Goal: Register for event/course

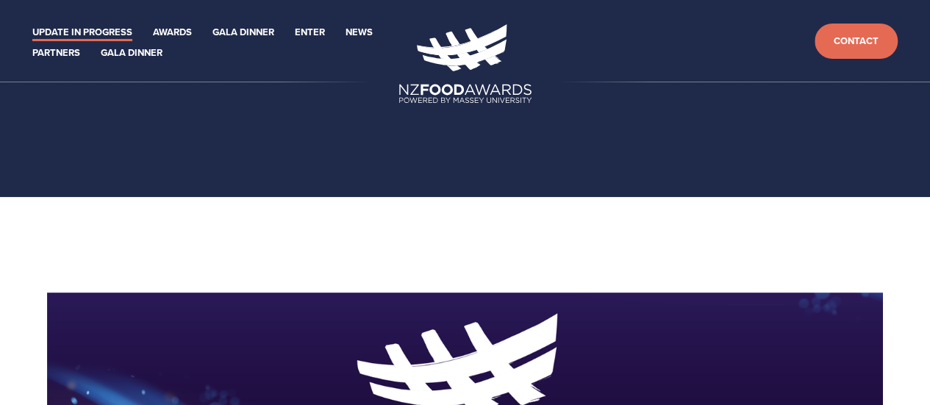
click at [97, 29] on link "Update in Progress" at bounding box center [82, 32] width 100 height 17
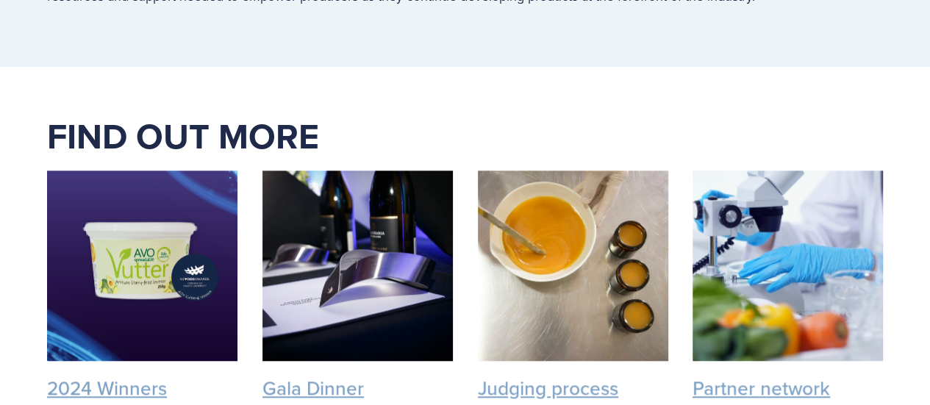
scroll to position [3527, 0]
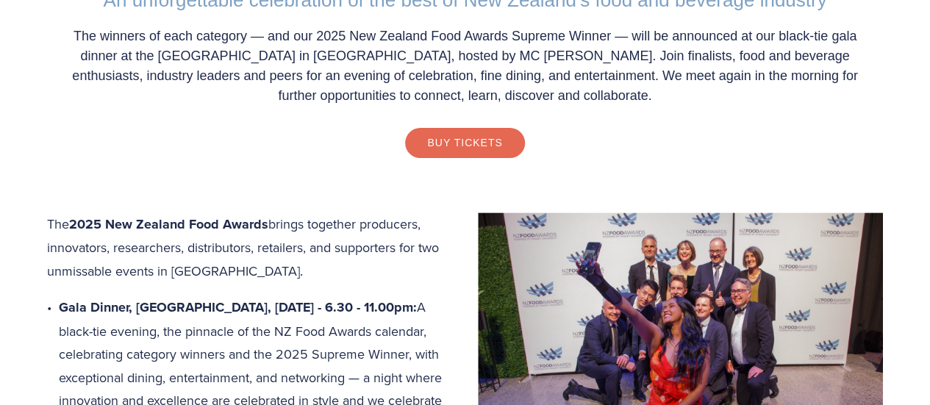
scroll to position [367, 0]
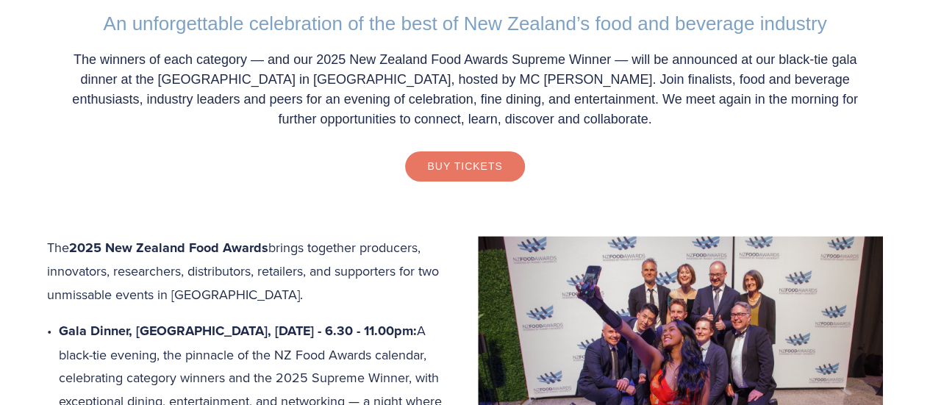
click at [429, 167] on link "Buy Tickets" at bounding box center [464, 165] width 119 height 29
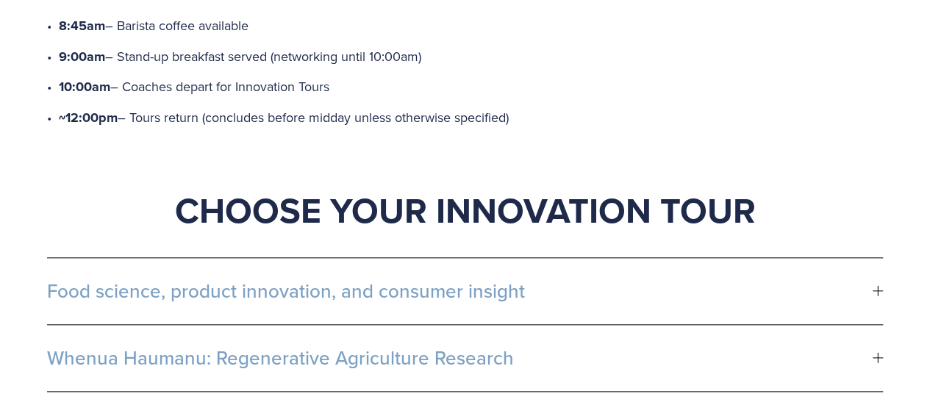
scroll to position [661, 0]
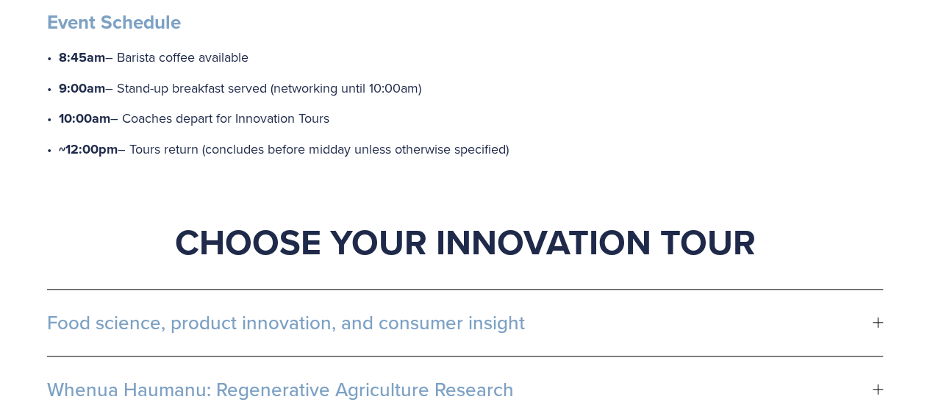
drag, startPoint x: 261, startPoint y: 55, endPoint x: 121, endPoint y: 55, distance: 140.4
click at [121, 55] on p "8:45am – Barista coffee available" at bounding box center [471, 58] width 824 height 24
copy p "Barista coffee available"
drag, startPoint x: 448, startPoint y: 89, endPoint x: 119, endPoint y: 90, distance: 329.2
click at [119, 90] on p "9:00am – Stand-up breakfast served (networking until 10:00am)" at bounding box center [471, 88] width 824 height 24
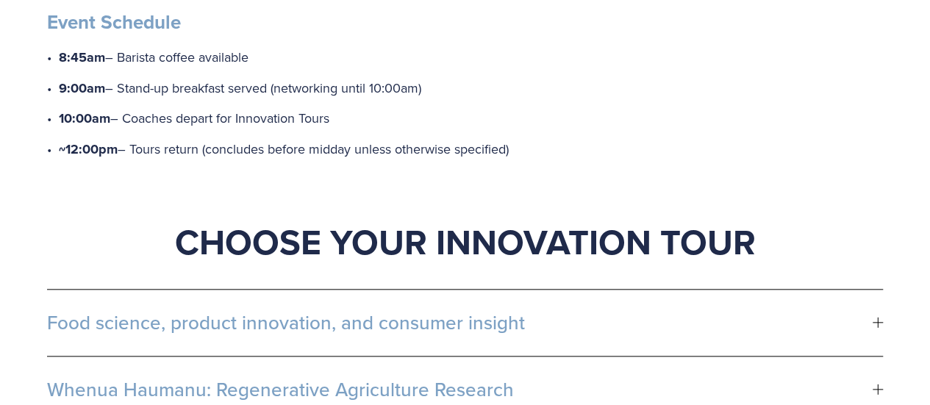
copy p "Stand-up breakfast served (networking until 10:00am)"
drag, startPoint x: 351, startPoint y: 118, endPoint x: 129, endPoint y: 118, distance: 221.2
click at [129, 118] on p "10:00am – Coaches depart for Innovation Tours" at bounding box center [471, 119] width 824 height 24
copy p "Coaches depart for Innovation Tours"
drag, startPoint x: 523, startPoint y: 146, endPoint x: 133, endPoint y: 147, distance: 390.2
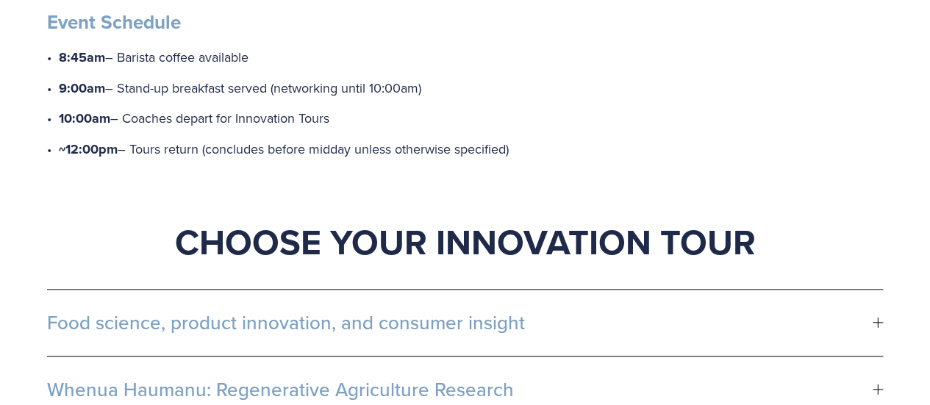
click at [133, 147] on p "~12:00pm – Tours return (concludes before midday unless otherwise specified)" at bounding box center [471, 149] width 824 height 24
copy p "Tours return (concludes before midday unless otherwise specified)"
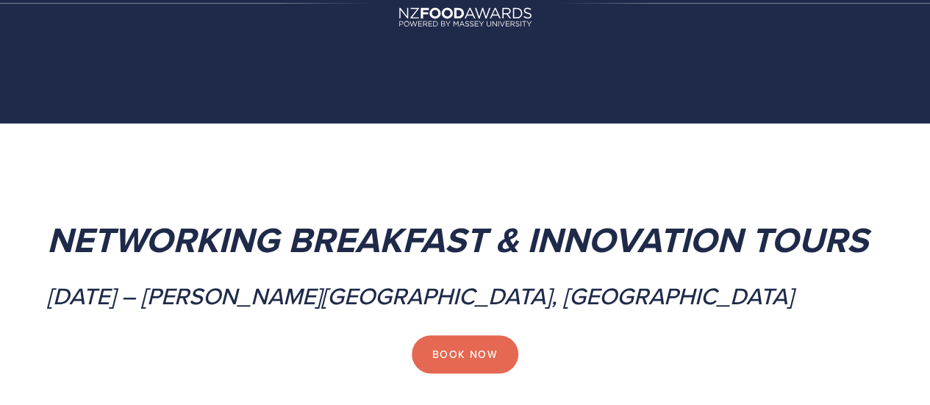
scroll to position [0, 0]
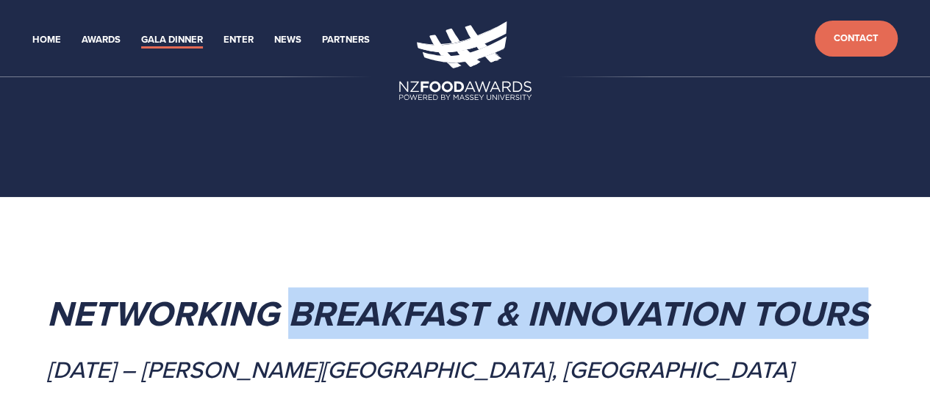
drag, startPoint x: 885, startPoint y: 312, endPoint x: 294, endPoint y: 328, distance: 591.0
click at [294, 328] on div "Networking Breakfast & Innovation Tours [DATE] – [PERSON_NAME][GEOGRAPHIC_DATA]…" at bounding box center [465, 320] width 860 height 152
copy em "Breakfast & Innovation Tours"
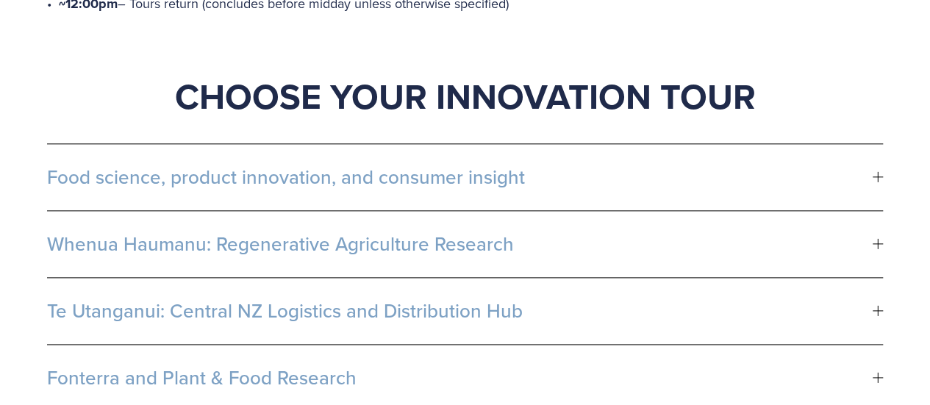
scroll to position [808, 0]
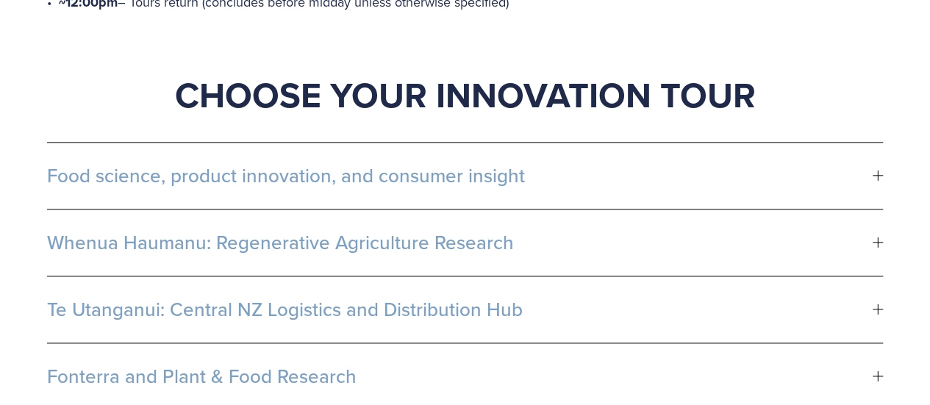
click at [376, 192] on button "Food science, product innovation, and consumer insight" at bounding box center [464, 176] width 835 height 66
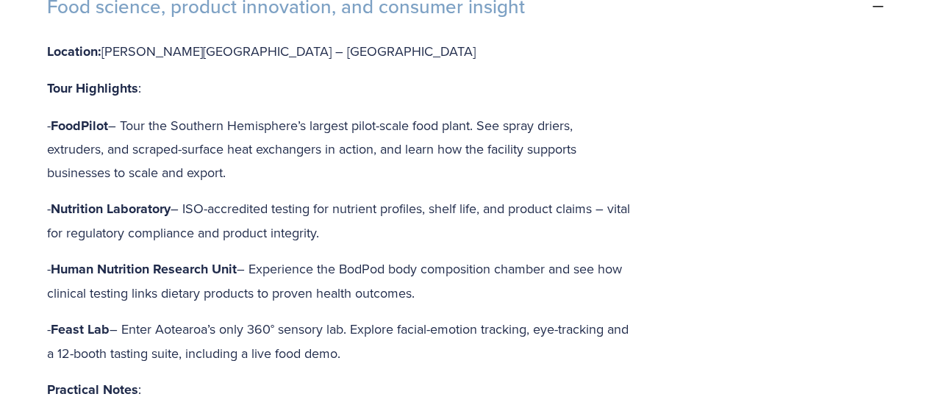
scroll to position [955, 0]
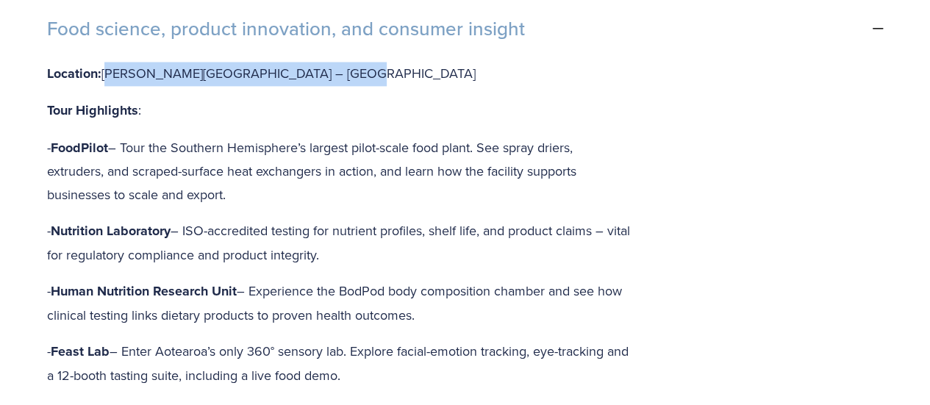
drag, startPoint x: 345, startPoint y: 70, endPoint x: 107, endPoint y: 70, distance: 238.8
click at [107, 70] on p "Location: [PERSON_NAME][GEOGRAPHIC_DATA] – [GEOGRAPHIC_DATA]" at bounding box center [339, 74] width 585 height 24
copy p "[PERSON_NAME][GEOGRAPHIC_DATA] – [GEOGRAPHIC_DATA]"
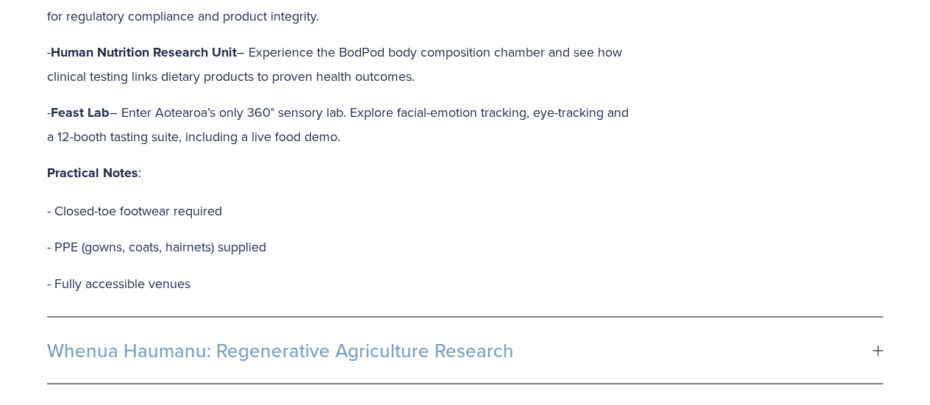
scroll to position [1249, 0]
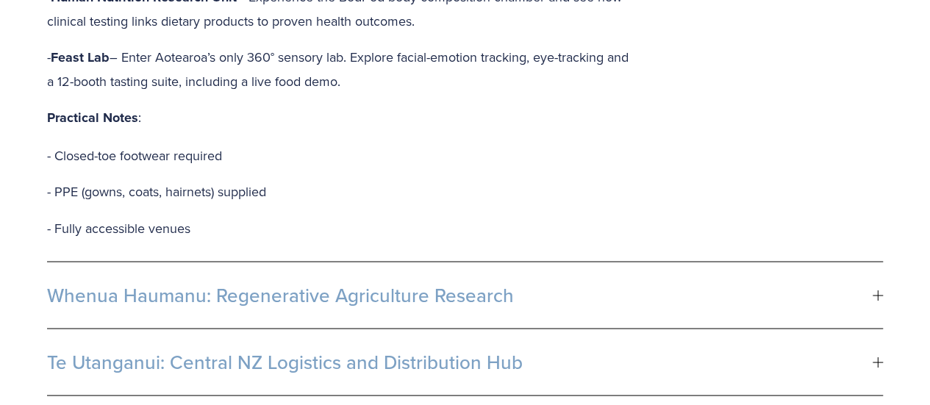
click at [406, 299] on button "Whenua Haumanu: Regenerative Agriculture Research" at bounding box center [464, 295] width 835 height 66
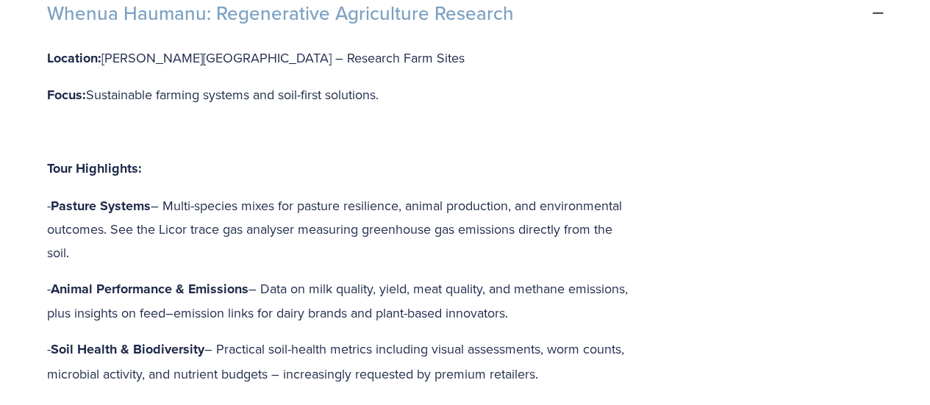
scroll to position [955, 0]
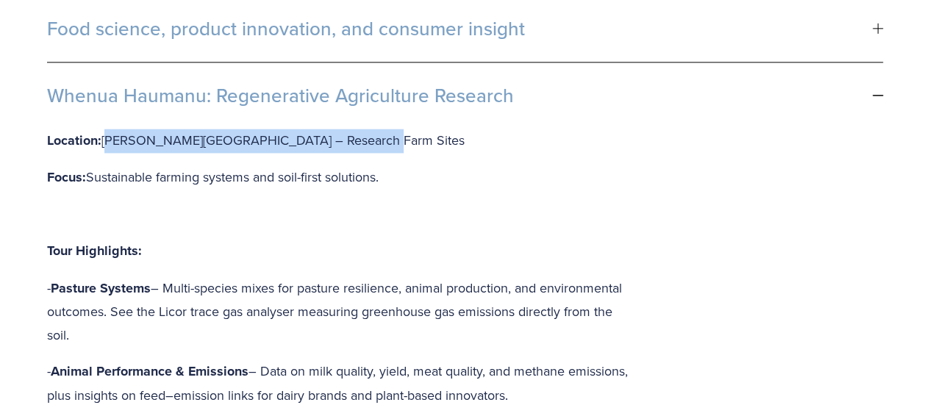
drag, startPoint x: 332, startPoint y: 139, endPoint x: 106, endPoint y: 143, distance: 226.4
click at [106, 143] on p "Location: [PERSON_NAME][GEOGRAPHIC_DATA] – Research Farm Sites" at bounding box center [339, 141] width 585 height 24
drag, startPoint x: 504, startPoint y: 90, endPoint x: 112, endPoint y: 96, distance: 391.7
click at [114, 96] on span "Whenua Haumanu: Regenerative Agriculture Research" at bounding box center [459, 96] width 825 height 22
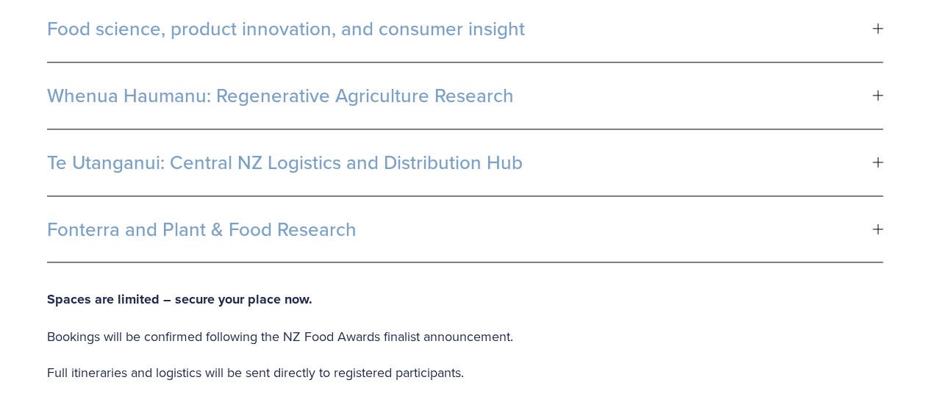
drag, startPoint x: 79, startPoint y: 88, endPoint x: 298, endPoint y: 87, distance: 219.0
click at [298, 87] on span "Whenua Haumanu: Regenerative Agriculture Research" at bounding box center [459, 96] width 825 height 22
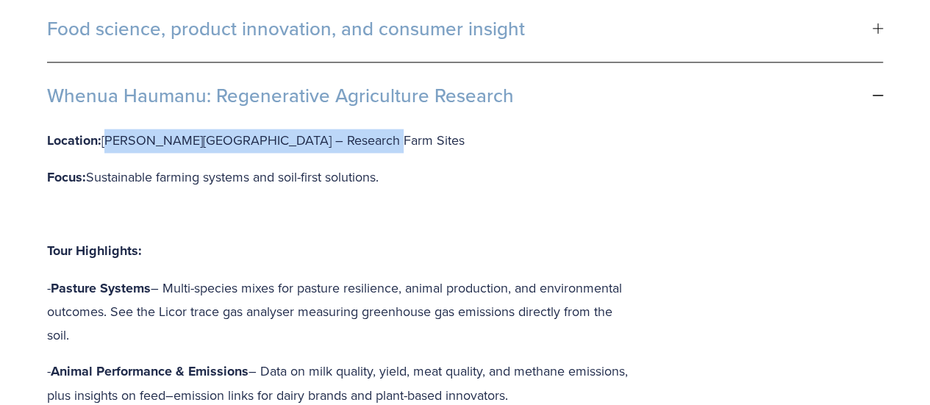
copy p "[PERSON_NAME][GEOGRAPHIC_DATA] – Research Farm Sites"
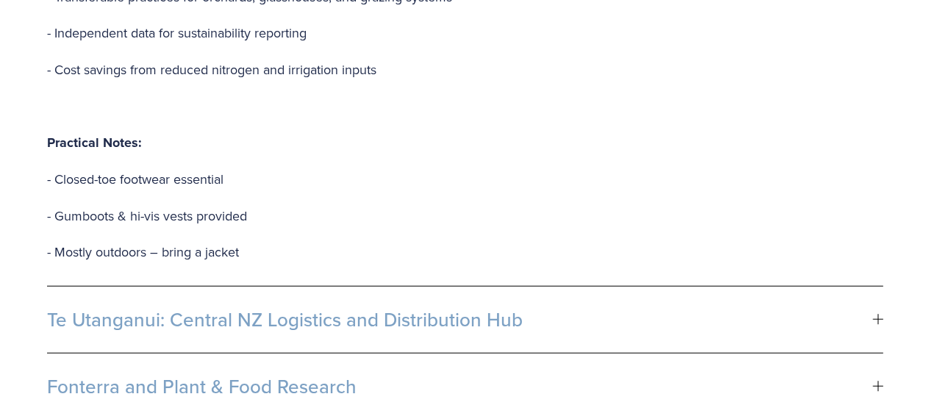
scroll to position [1764, 0]
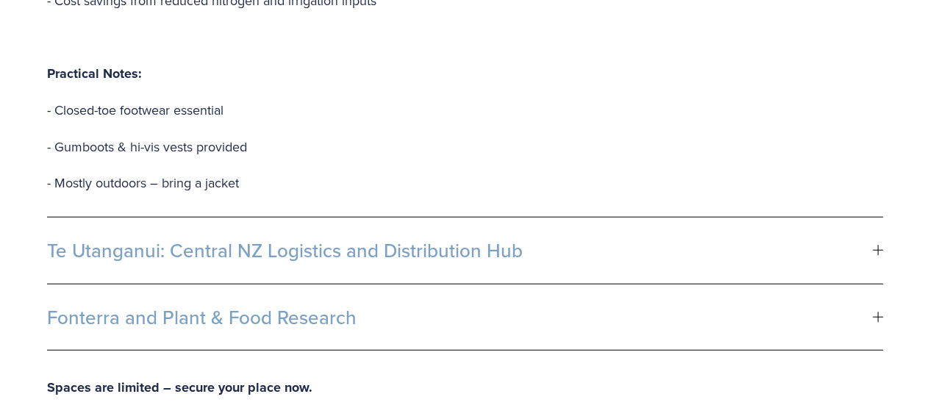
click at [176, 240] on span "Te Utanganui: Central NZ Logistics and Distribution Hub" at bounding box center [459, 251] width 825 height 22
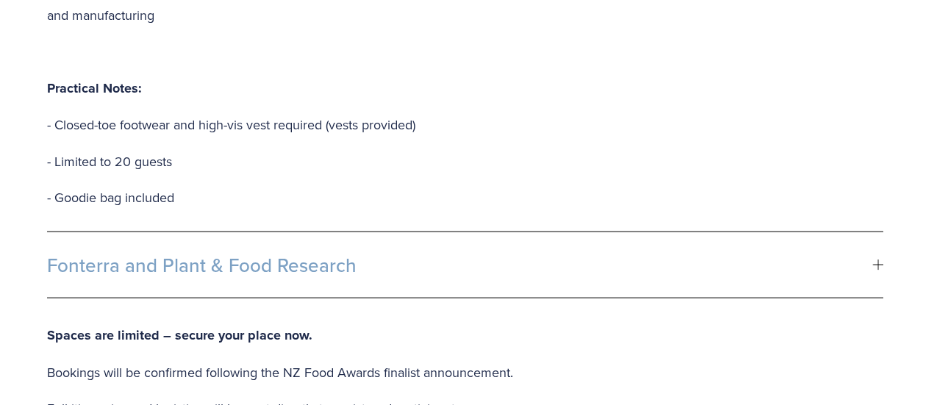
scroll to position [1470, 0]
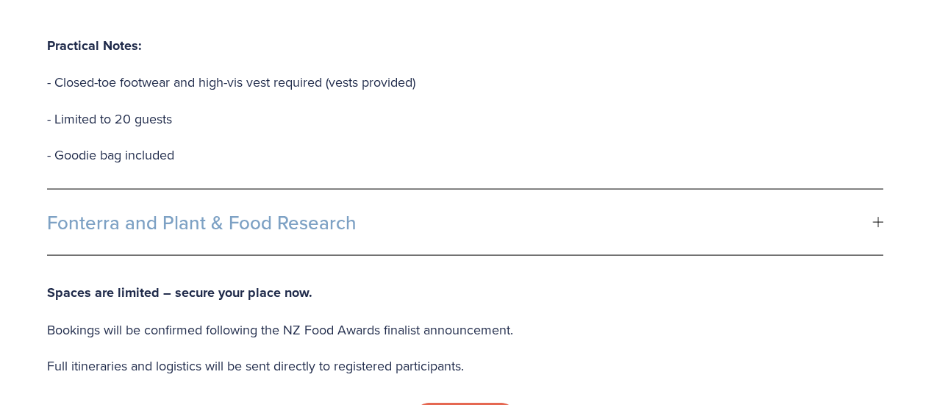
click at [313, 212] on span "Fonterra and Plant & Food Research" at bounding box center [459, 223] width 825 height 22
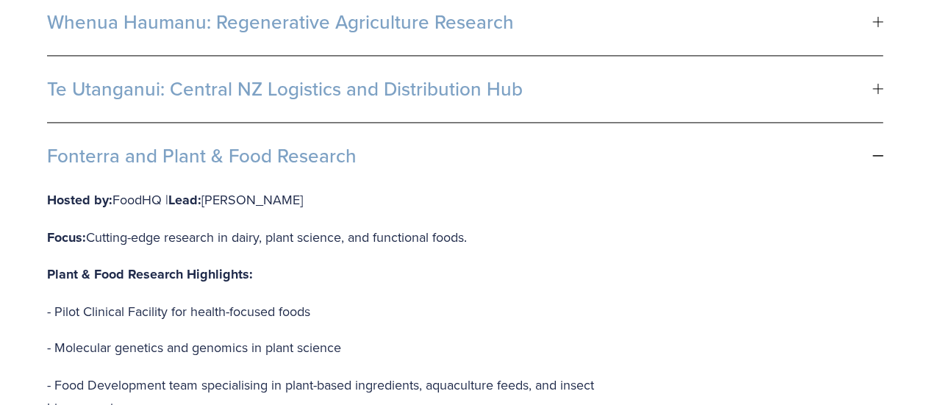
scroll to position [808, 0]
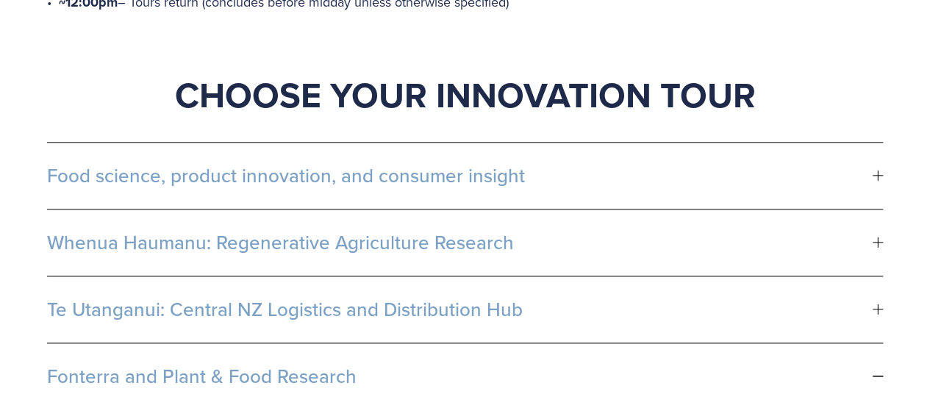
click at [323, 165] on span "Food science, product innovation, and consumer insight" at bounding box center [459, 176] width 825 height 22
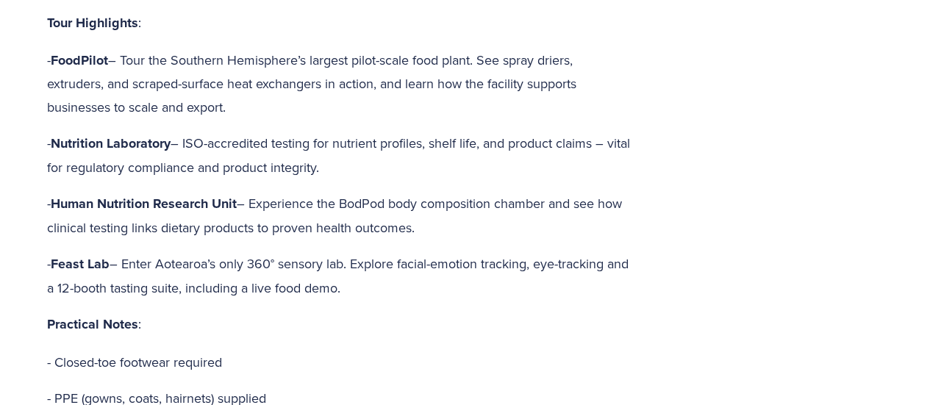
scroll to position [1029, 0]
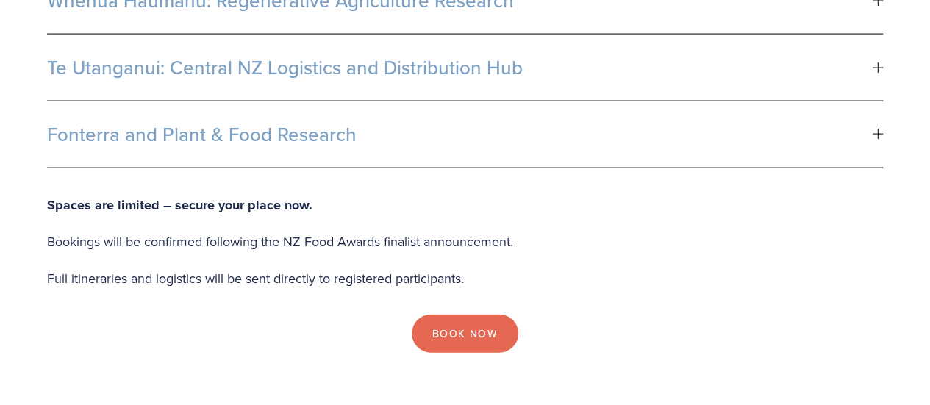
click at [222, 155] on button "Fonterra and Plant & Food Research" at bounding box center [464, 134] width 835 height 66
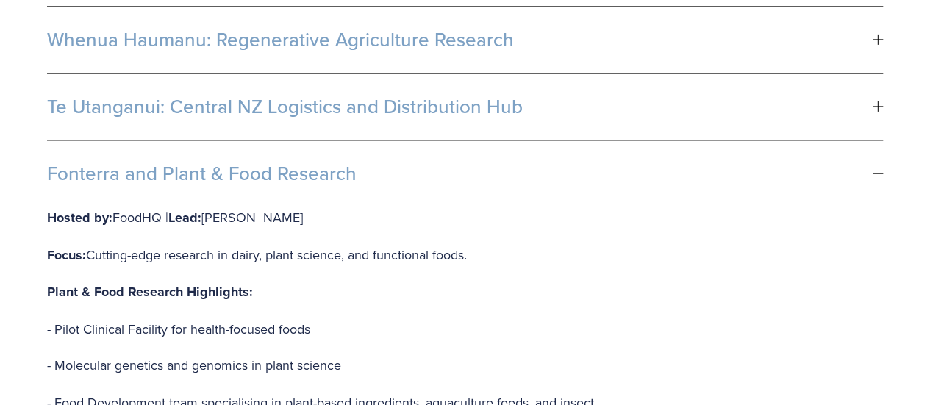
scroll to position [908, 0]
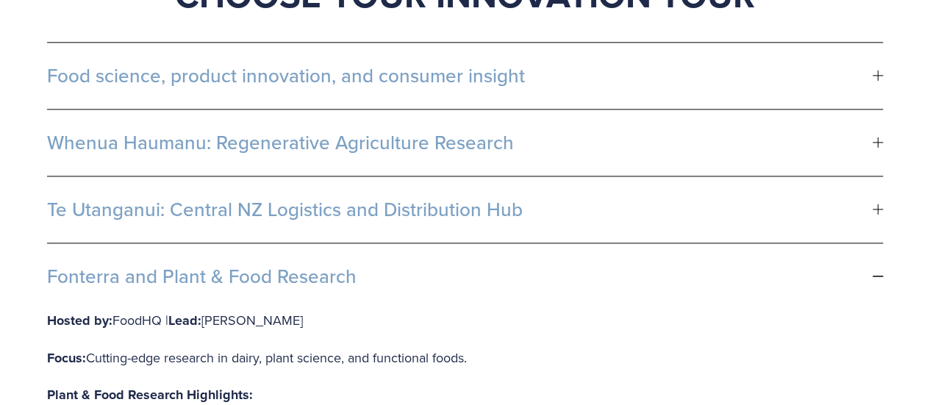
click at [315, 198] on span "Te Utanganui: Central NZ Logistics and Distribution Hub" at bounding box center [459, 209] width 825 height 22
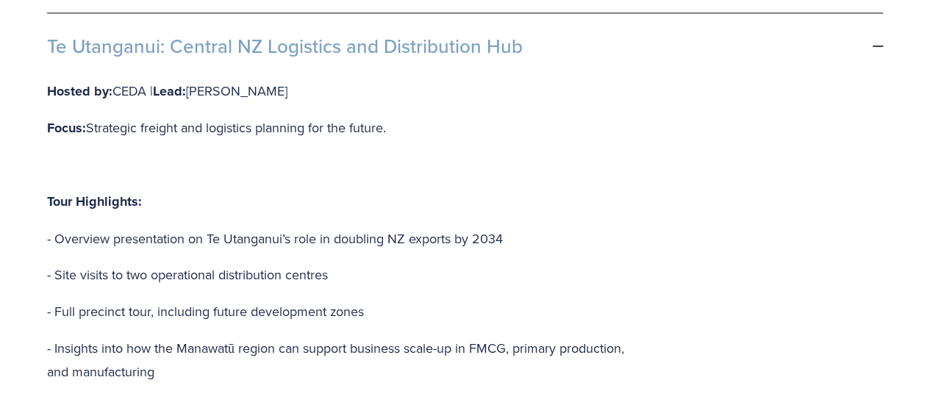
scroll to position [982, 0]
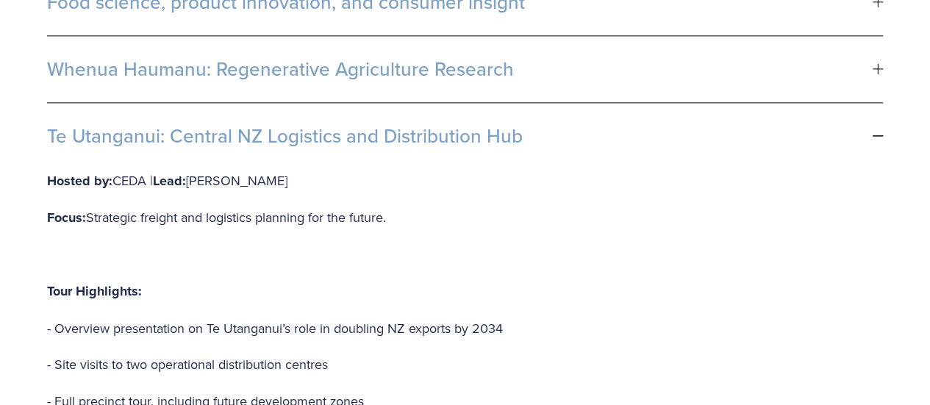
click at [334, 87] on button "Whenua Haumanu: Regenerative Agriculture Research" at bounding box center [464, 69] width 835 height 66
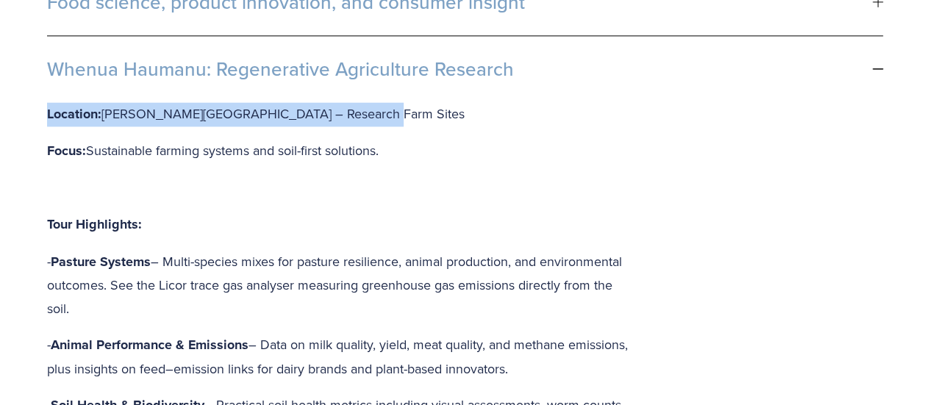
drag, startPoint x: 353, startPoint y: 105, endPoint x: 42, endPoint y: 106, distance: 310.8
copy p "Location: [PERSON_NAME][GEOGRAPHIC_DATA] – Research Farm Sites"
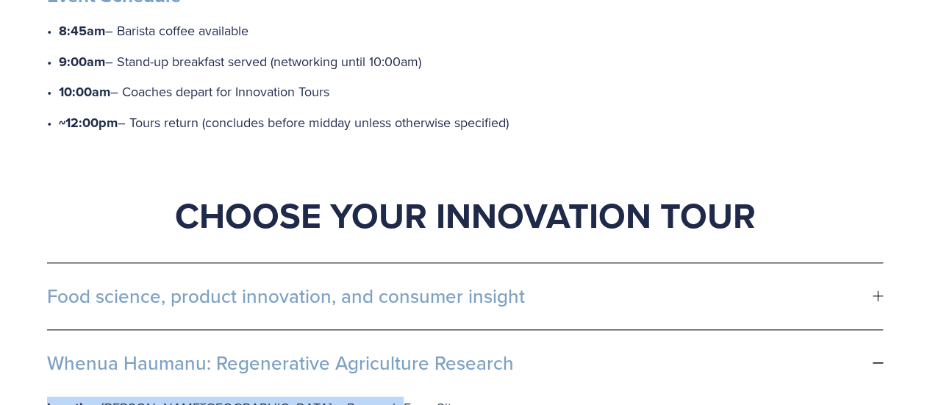
drag, startPoint x: 201, startPoint y: 301, endPoint x: 205, endPoint y: 293, distance: 8.2
click at [201, 301] on span "Food science, product innovation, and consumer insight" at bounding box center [459, 296] width 825 height 22
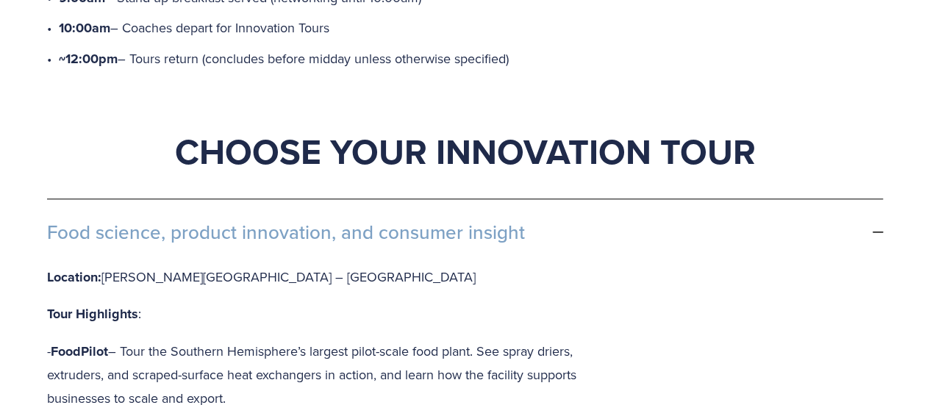
scroll to position [835, 0]
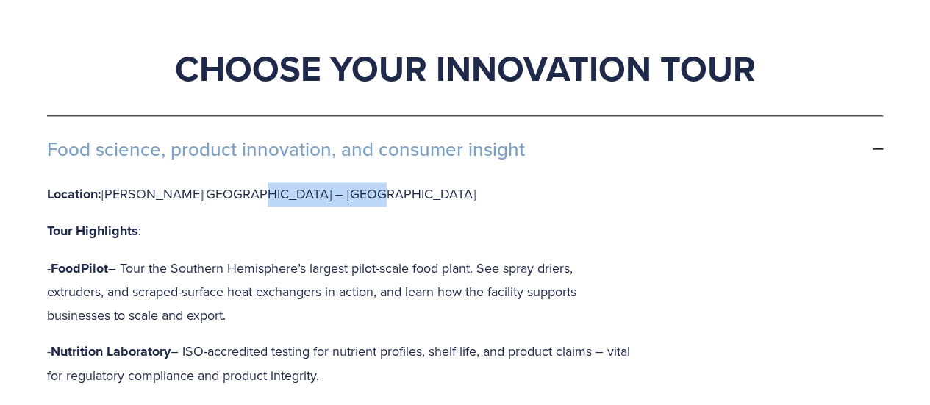
drag, startPoint x: 337, startPoint y: 190, endPoint x: 228, endPoint y: 192, distance: 108.8
click at [228, 192] on p "Location: [PERSON_NAME][GEOGRAPHIC_DATA] – [GEOGRAPHIC_DATA]" at bounding box center [339, 194] width 585 height 24
copy p "[GEOGRAPHIC_DATA]"
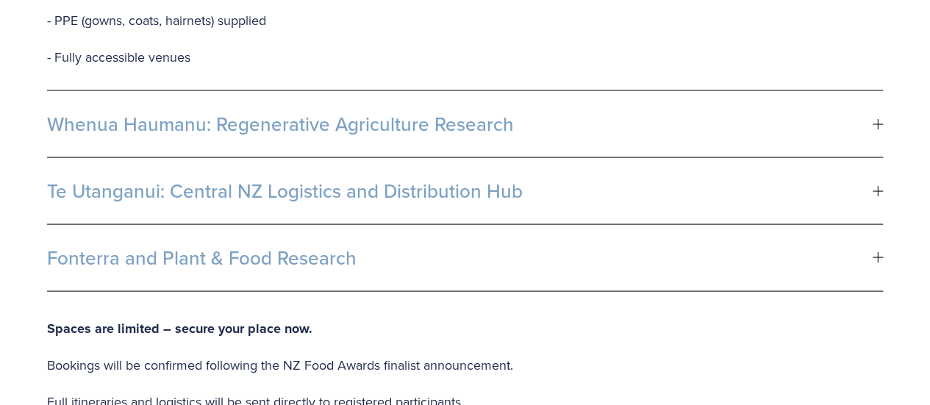
scroll to position [1496, 0]
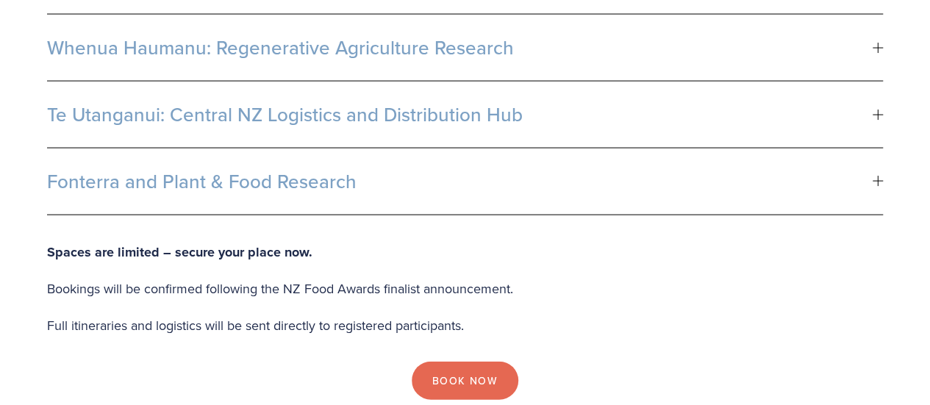
click at [295, 108] on span "Te Utanganui: Central NZ Logistics and Distribution Hub" at bounding box center [459, 115] width 825 height 22
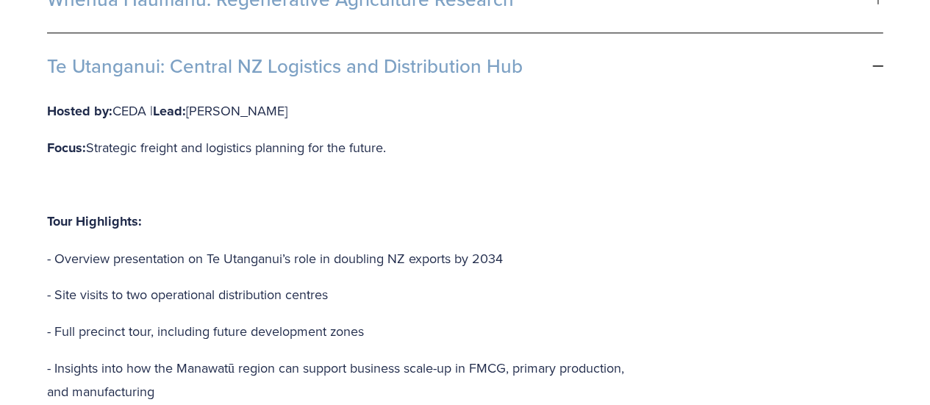
scroll to position [982, 0]
